Goal: Task Accomplishment & Management: Use online tool/utility

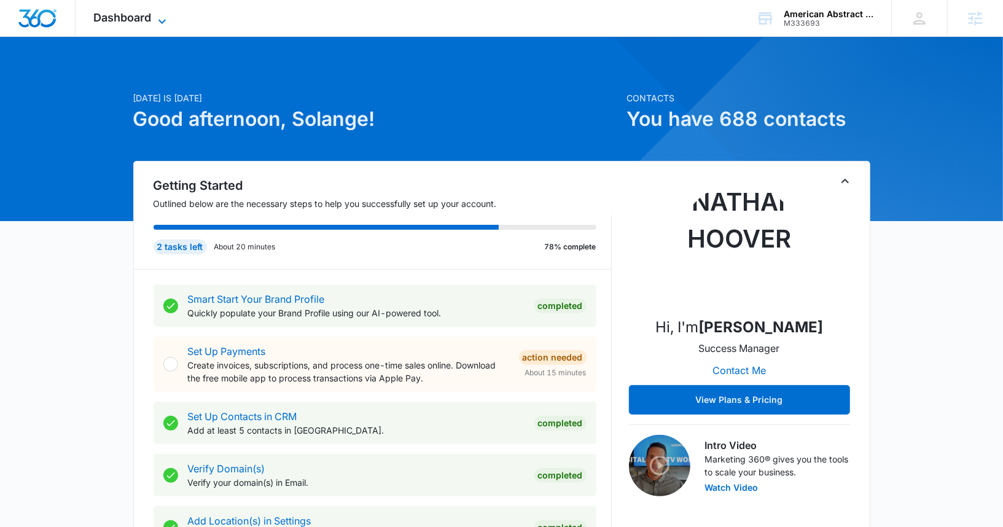
click at [120, 12] on span "Dashboard" at bounding box center [123, 17] width 58 height 13
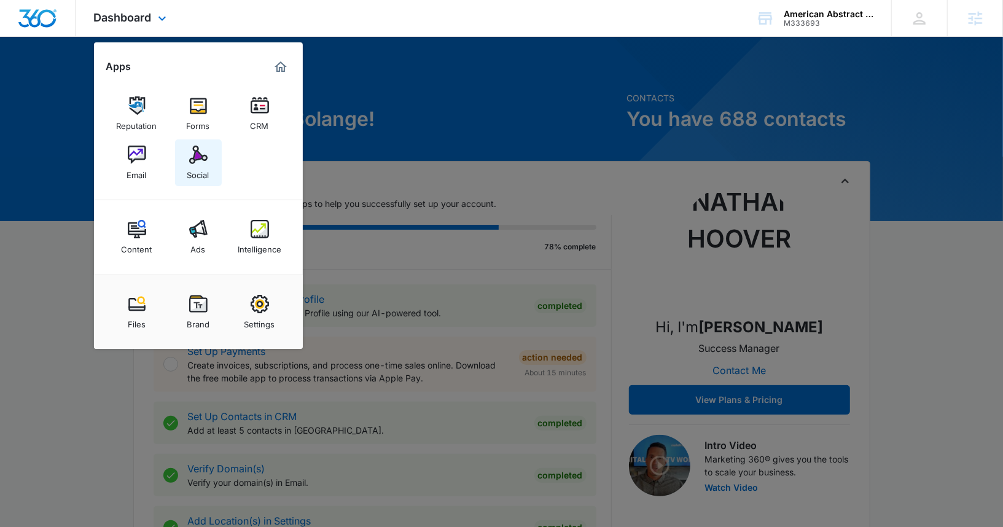
click at [199, 169] on div "Social" at bounding box center [198, 172] width 22 height 16
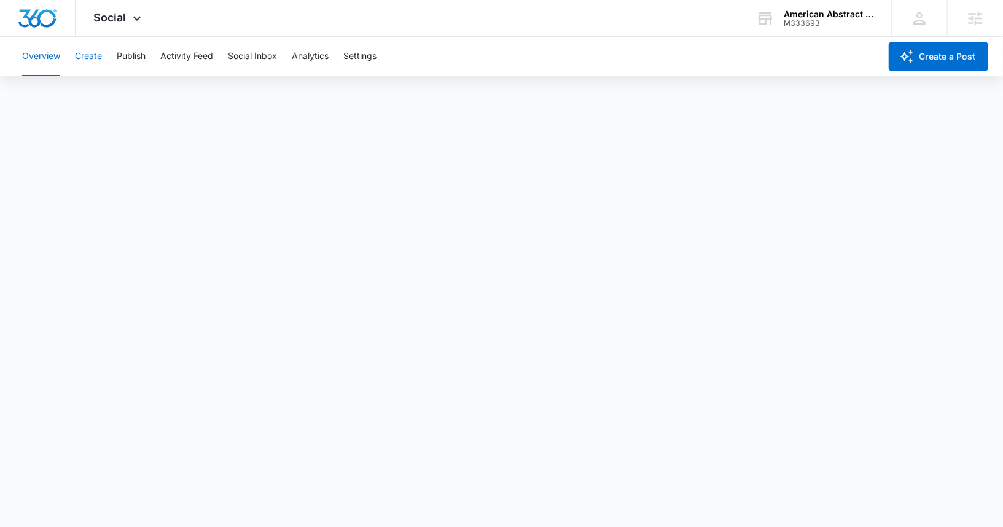
click at [90, 68] on button "Create" at bounding box center [88, 56] width 27 height 39
click at [360, 53] on button "Settings" at bounding box center [359, 56] width 33 height 39
click at [80, 56] on button "Create" at bounding box center [88, 56] width 27 height 39
click at [136, 91] on button "Approvals" at bounding box center [119, 94] width 41 height 34
